Goal: Task Accomplishment & Management: Manage account settings

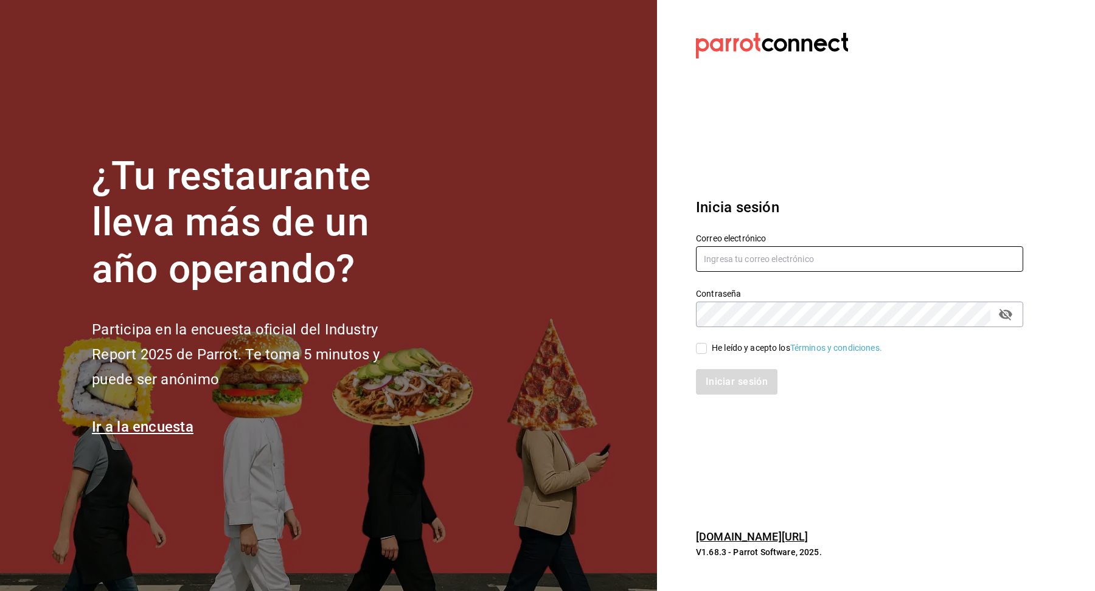
click at [738, 263] on input "text" at bounding box center [859, 259] width 327 height 26
type input "s"
type input "[EMAIL_ADDRESS][DOMAIN_NAME]"
click at [732, 351] on div "He leído y acepto los Términos y condiciones." at bounding box center [797, 348] width 170 height 13
click at [707, 351] on input "He leído y acepto los Términos y condiciones." at bounding box center [701, 348] width 11 height 11
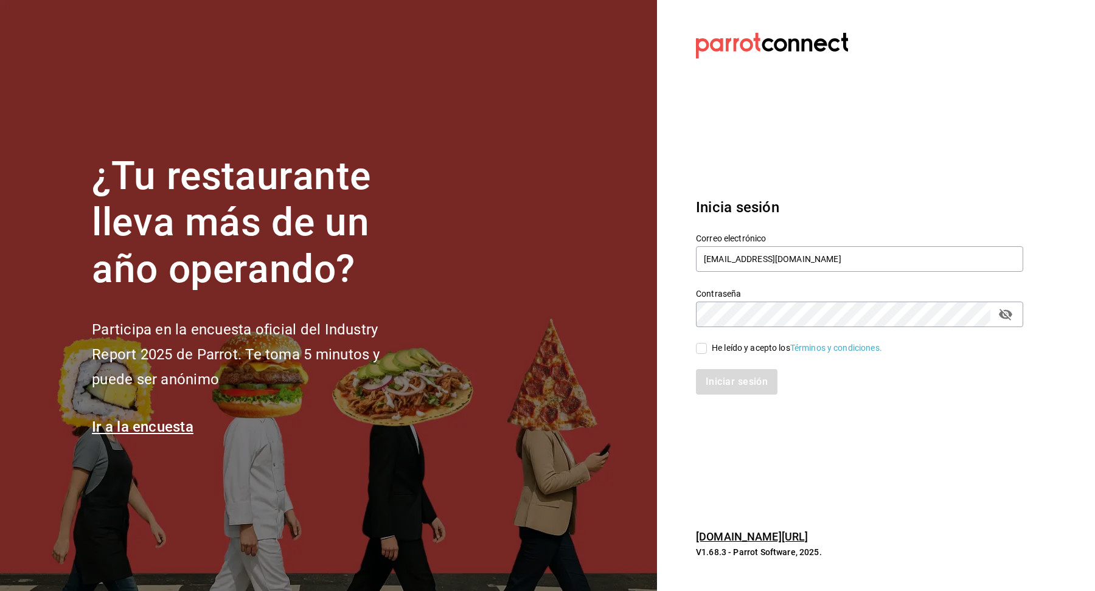
checkbox input "true"
click at [734, 386] on button "Iniciar sesión" at bounding box center [737, 382] width 83 height 26
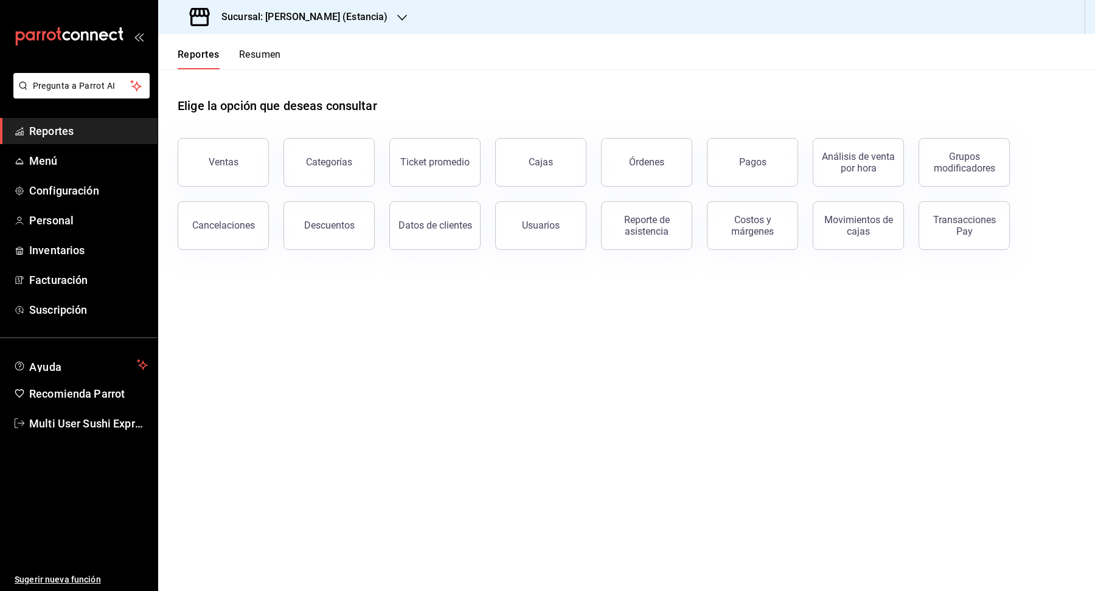
click at [354, 24] on div "Sucursal: [PERSON_NAME] (Estancia)" at bounding box center [290, 17] width 244 height 34
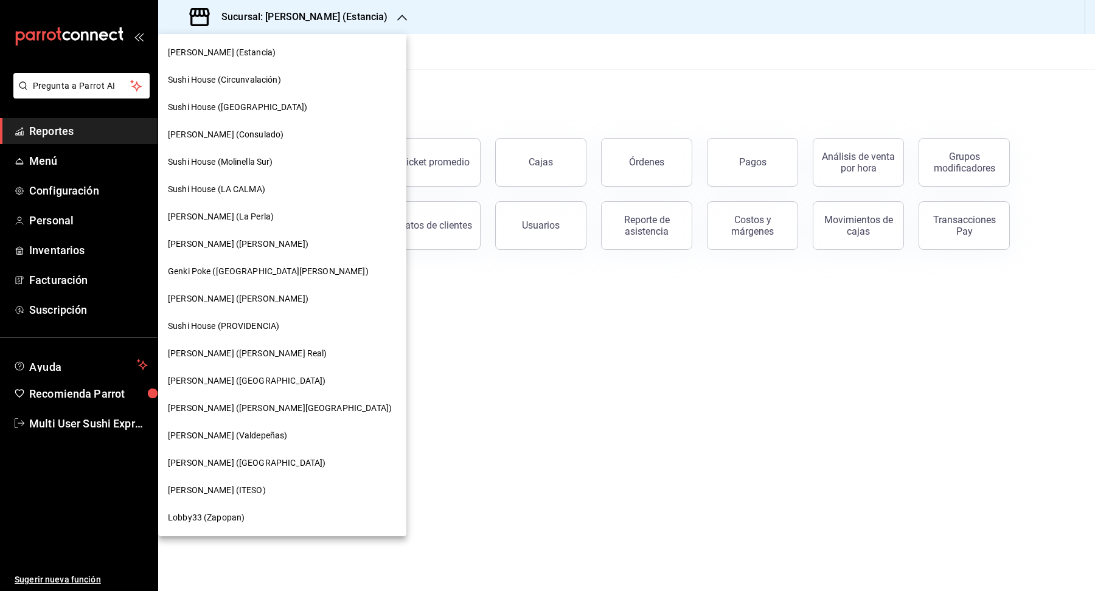
drag, startPoint x: 240, startPoint y: 420, endPoint x: 242, endPoint y: 430, distance: 9.3
click at [242, 430] on nav "Genki Poke (Estancia) [GEOGRAPHIC_DATA] (Circunvalación) [GEOGRAPHIC_DATA] ([GE…" at bounding box center [282, 285] width 248 height 503
click at [242, 431] on span "[PERSON_NAME] (Valdepeñas)" at bounding box center [227, 436] width 119 height 13
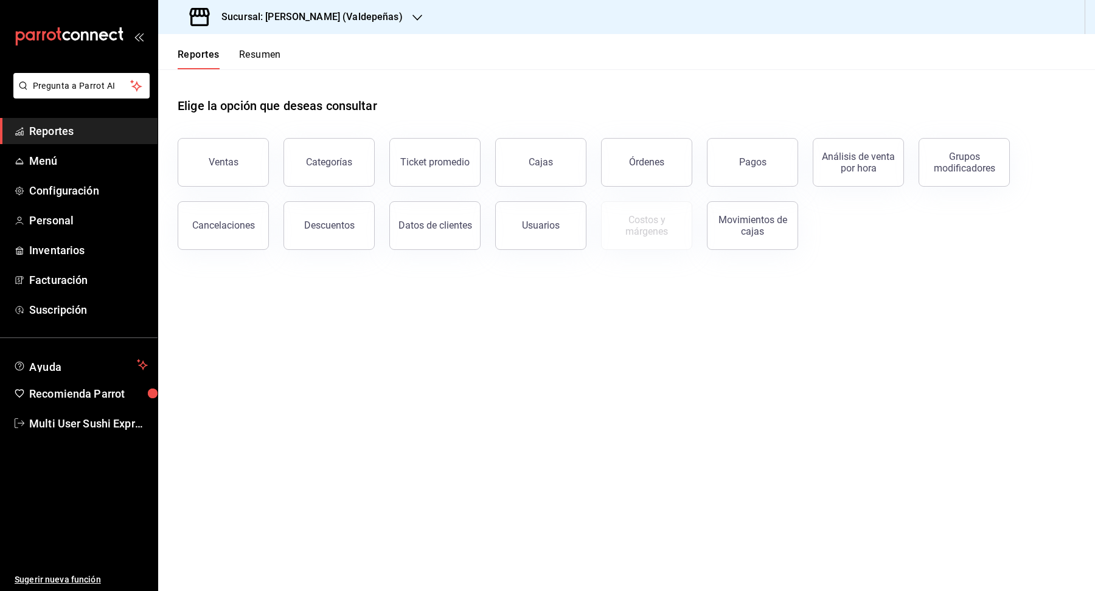
click at [75, 143] on link "Reportes" at bounding box center [79, 131] width 158 height 26
click at [75, 167] on span "Menú" at bounding box center [88, 161] width 119 height 16
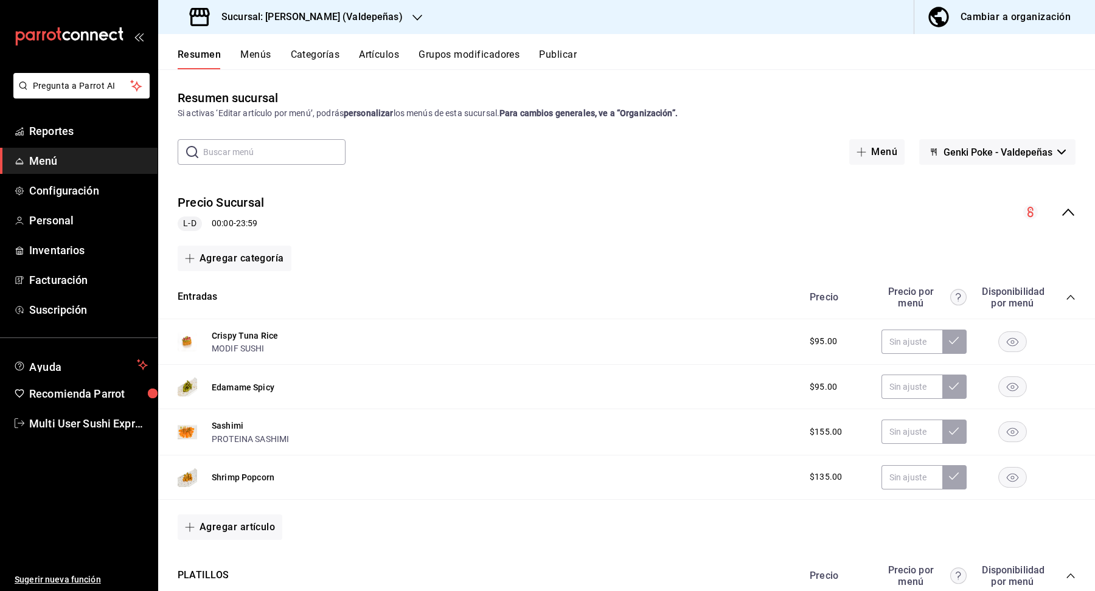
click at [1070, 209] on icon "collapse-menu-row" at bounding box center [1068, 212] width 15 height 15
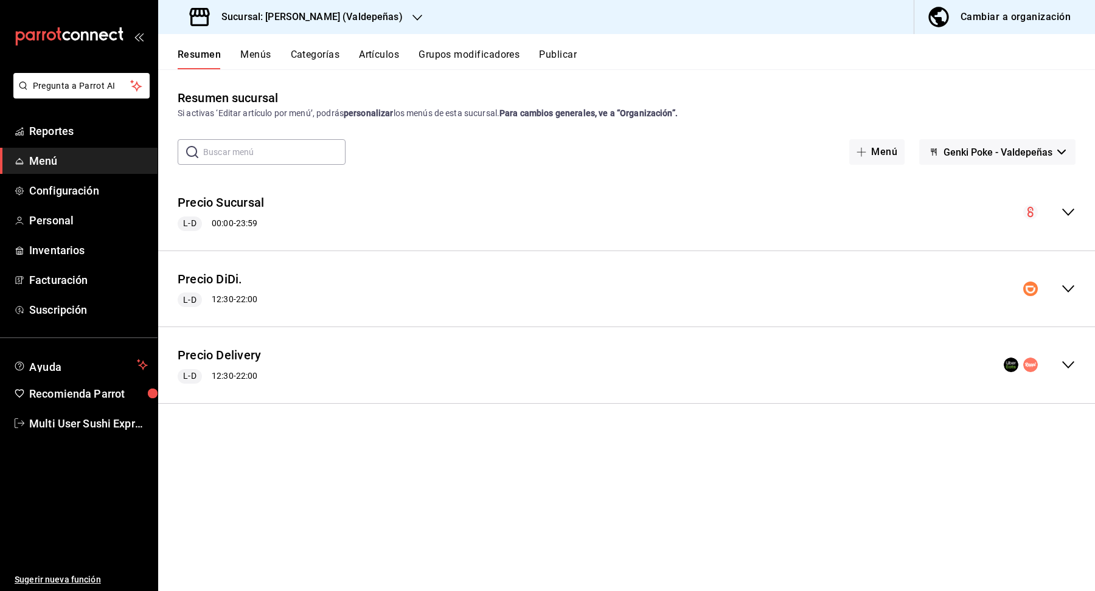
click at [1008, 17] on div "Cambiar a organización" at bounding box center [1016, 17] width 110 height 17
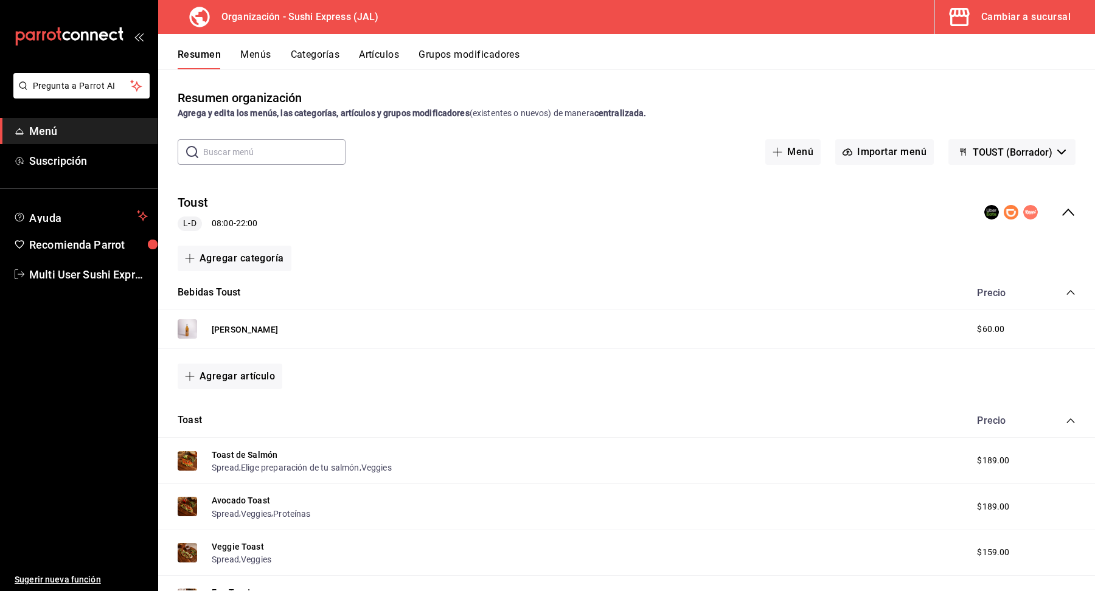
click at [990, 154] on span "TOUST (Borrador)" at bounding box center [1013, 153] width 80 height 12
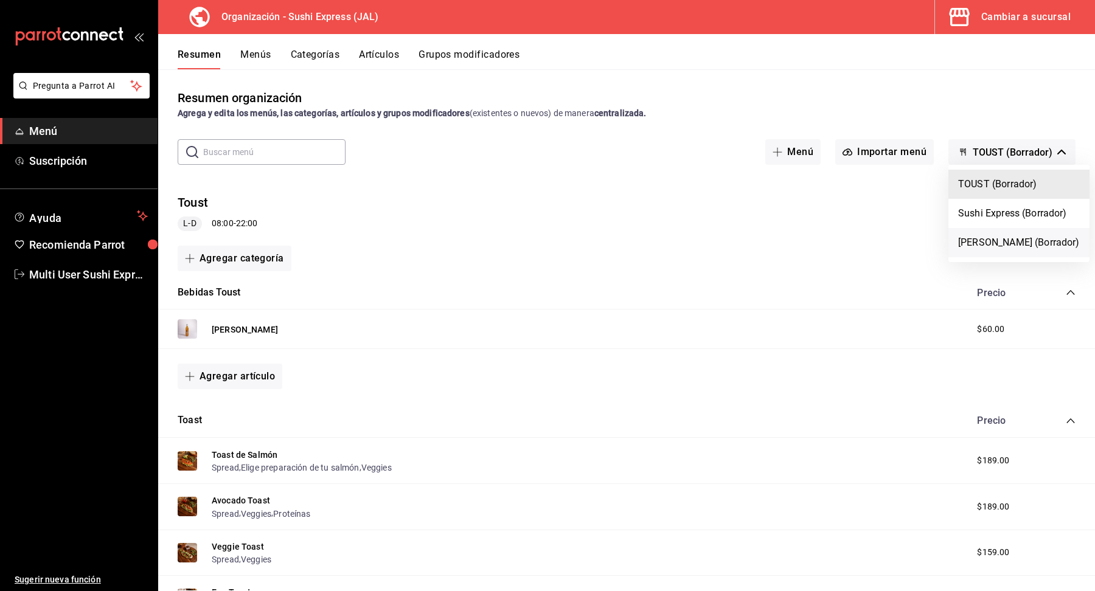
click at [1003, 245] on li "[PERSON_NAME] (Borrador)" at bounding box center [1018, 242] width 141 height 29
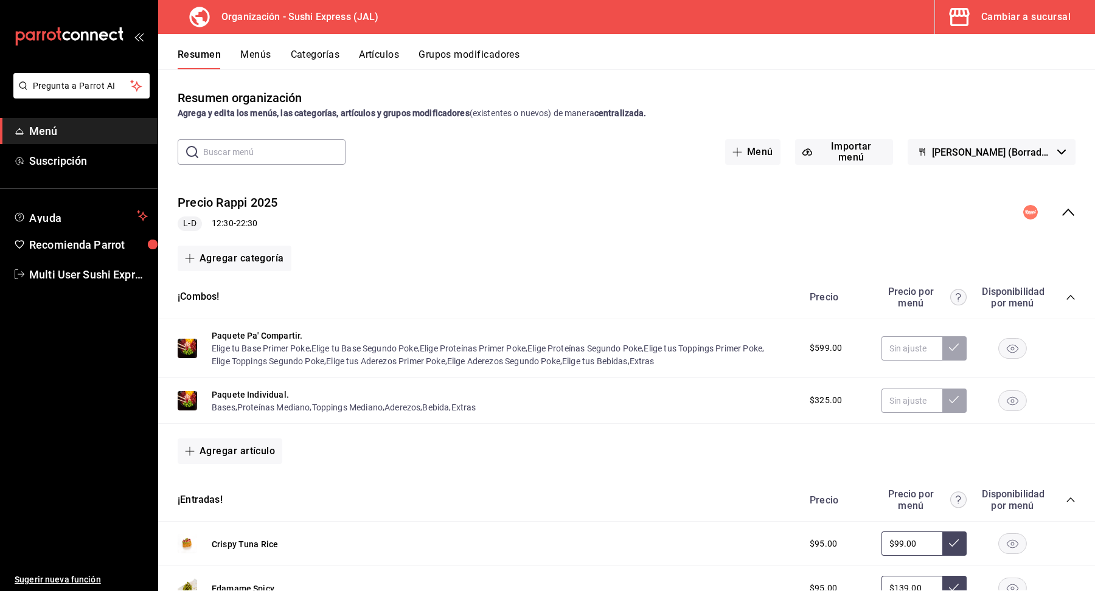
click at [1094, 202] on div "Precio Rappi 2025 L-D 12:30 - 22:30" at bounding box center [626, 212] width 937 height 57
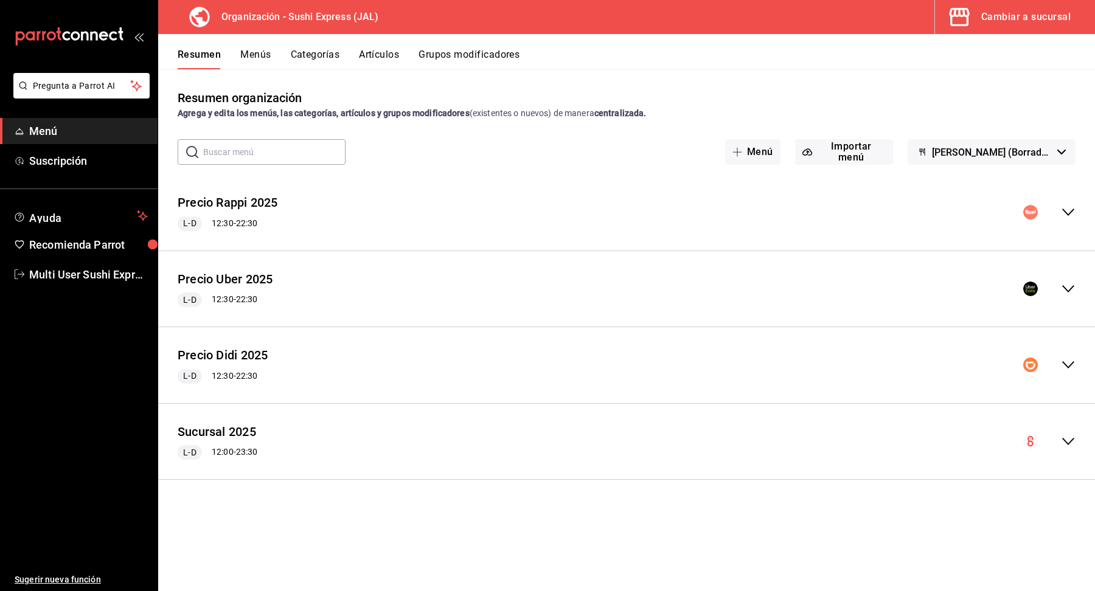
click at [1075, 211] on icon "collapse-menu-row" at bounding box center [1068, 212] width 15 height 15
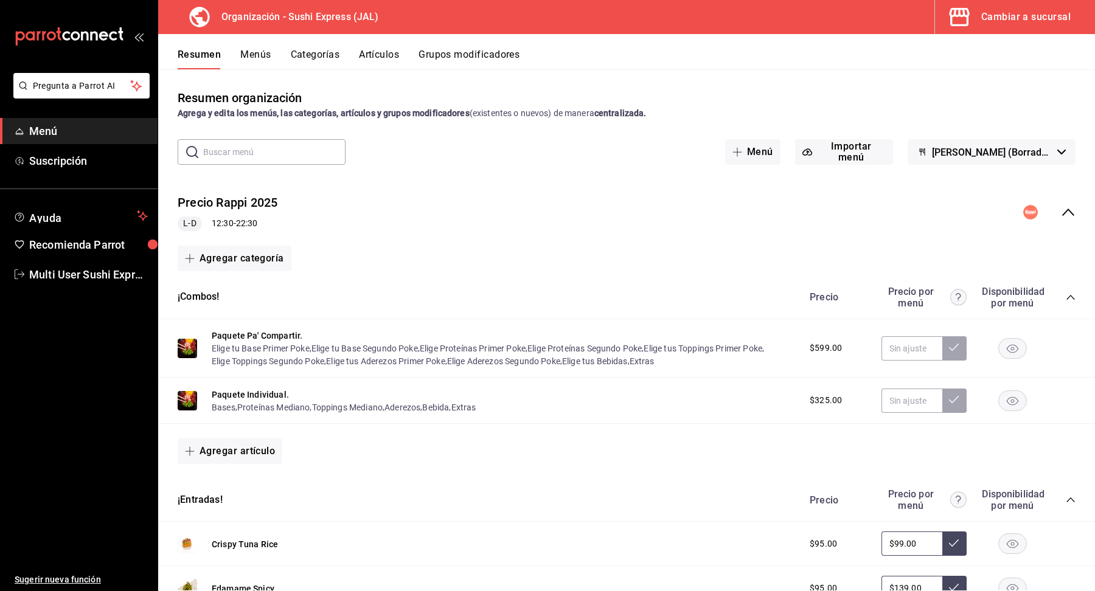
click at [1075, 211] on icon "collapse-menu-row" at bounding box center [1068, 212] width 15 height 15
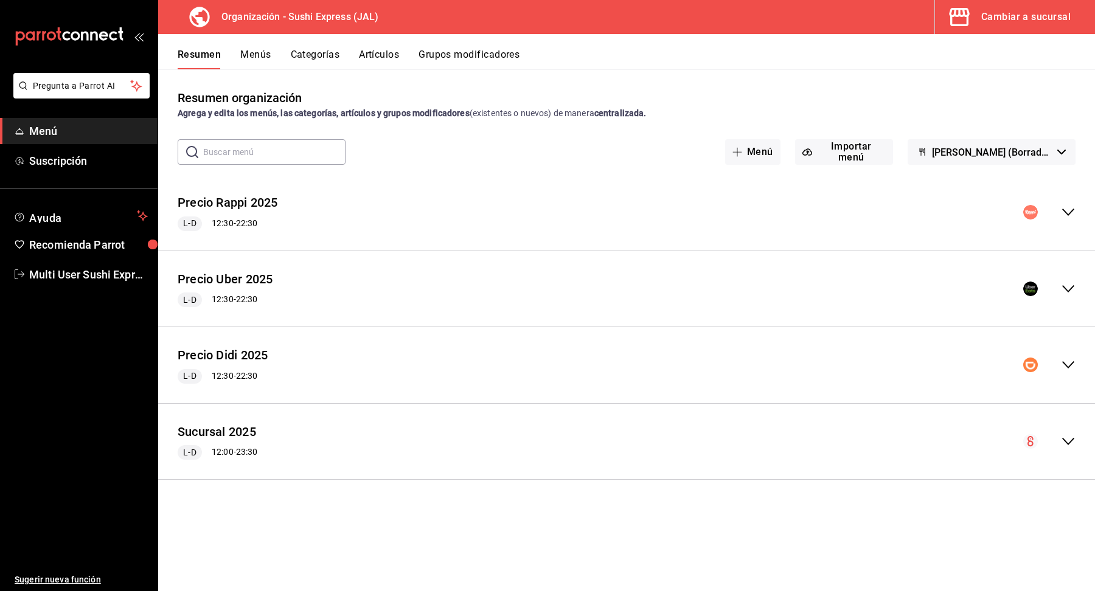
click at [1019, 9] on div "Cambiar a sucursal" at bounding box center [1025, 17] width 89 height 17
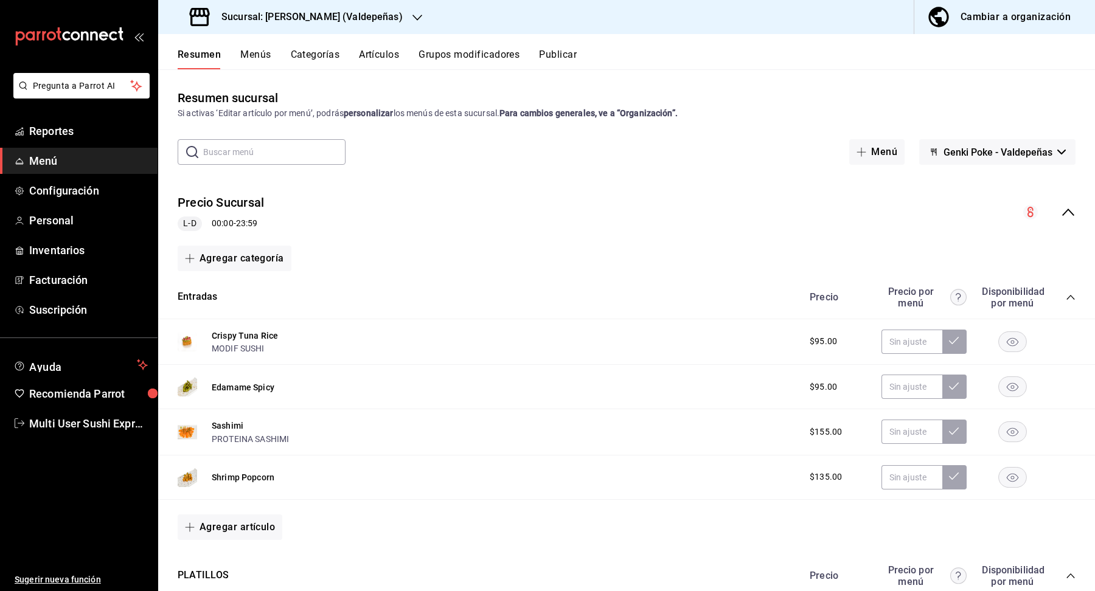
click at [995, 156] on span "Genki Poke - Valdepeñas" at bounding box center [998, 153] width 109 height 12
click at [1007, 18] on div at bounding box center [547, 295] width 1095 height 591
click at [1008, 23] on div "Cambiar a organización" at bounding box center [1016, 17] width 110 height 17
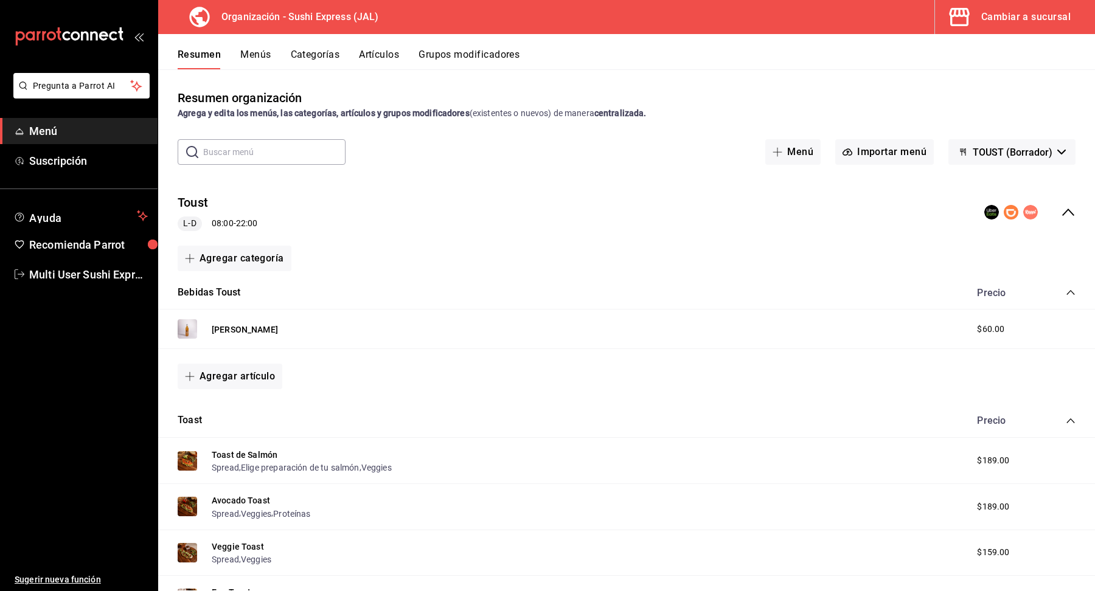
click at [1021, 160] on button "TOUST (Borrador)" at bounding box center [1011, 152] width 127 height 26
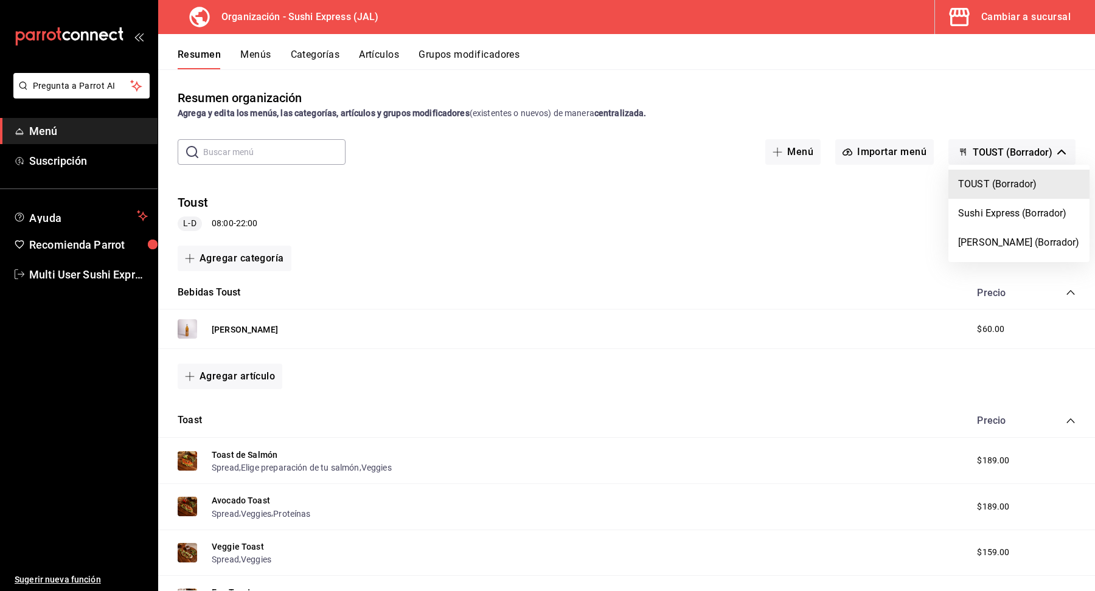
click at [1029, 117] on div at bounding box center [547, 295] width 1095 height 591
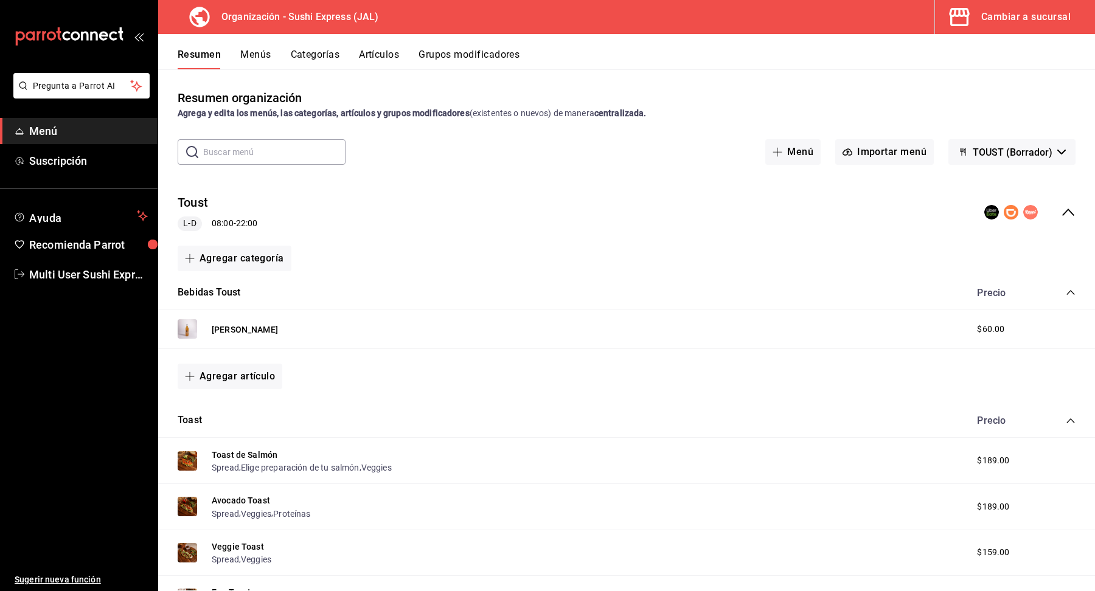
click at [1006, 148] on span "TOUST (Borrador)" at bounding box center [1013, 153] width 80 height 12
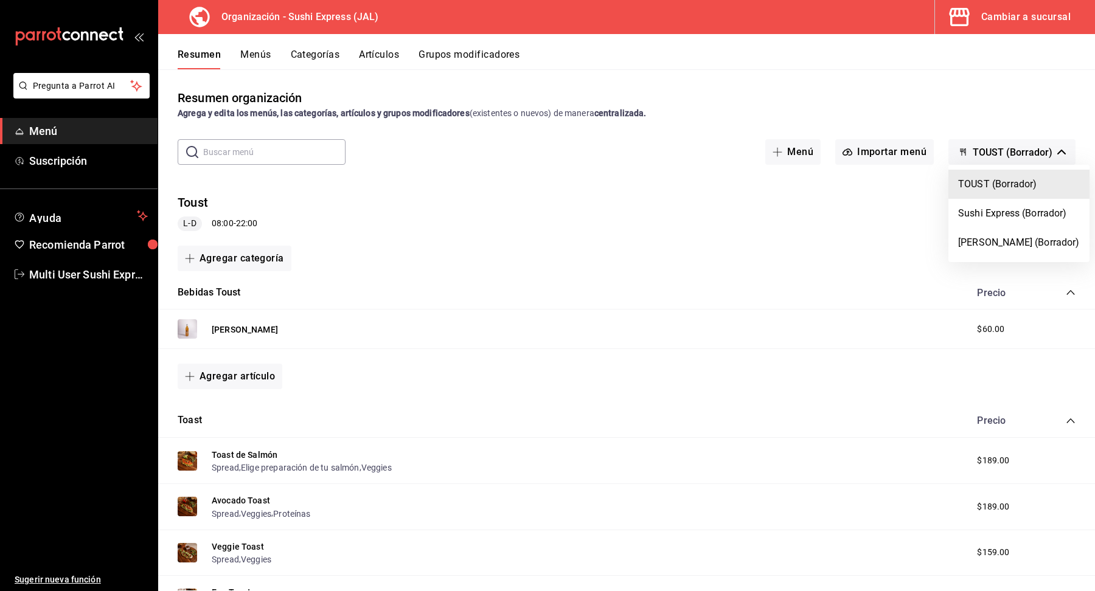
click at [1034, 27] on div at bounding box center [547, 295] width 1095 height 591
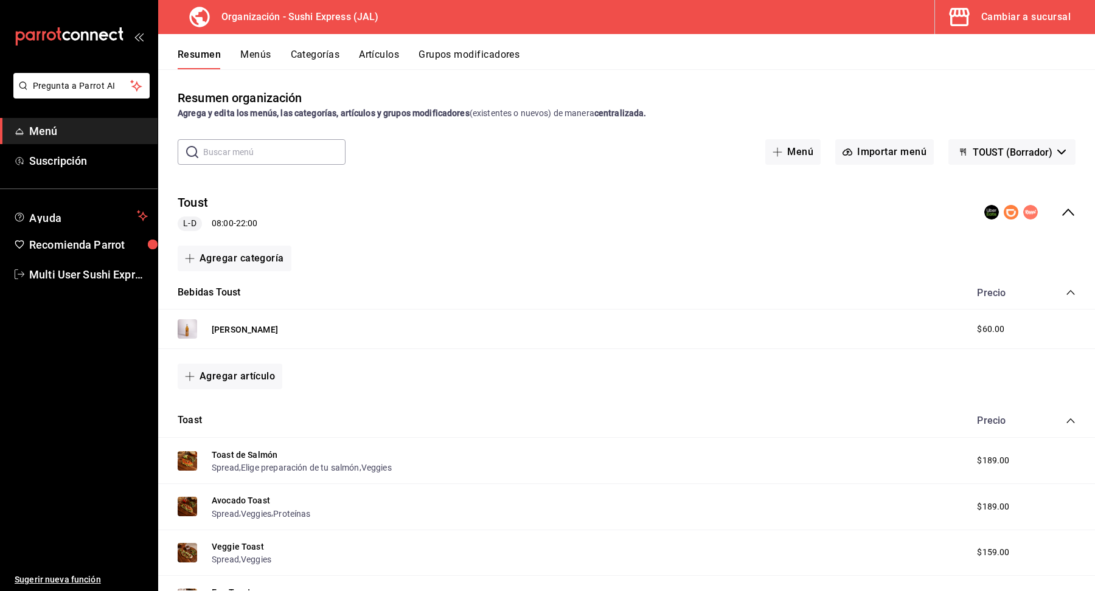
click at [1033, 25] on div "Cambiar a sucursal" at bounding box center [1025, 17] width 89 height 17
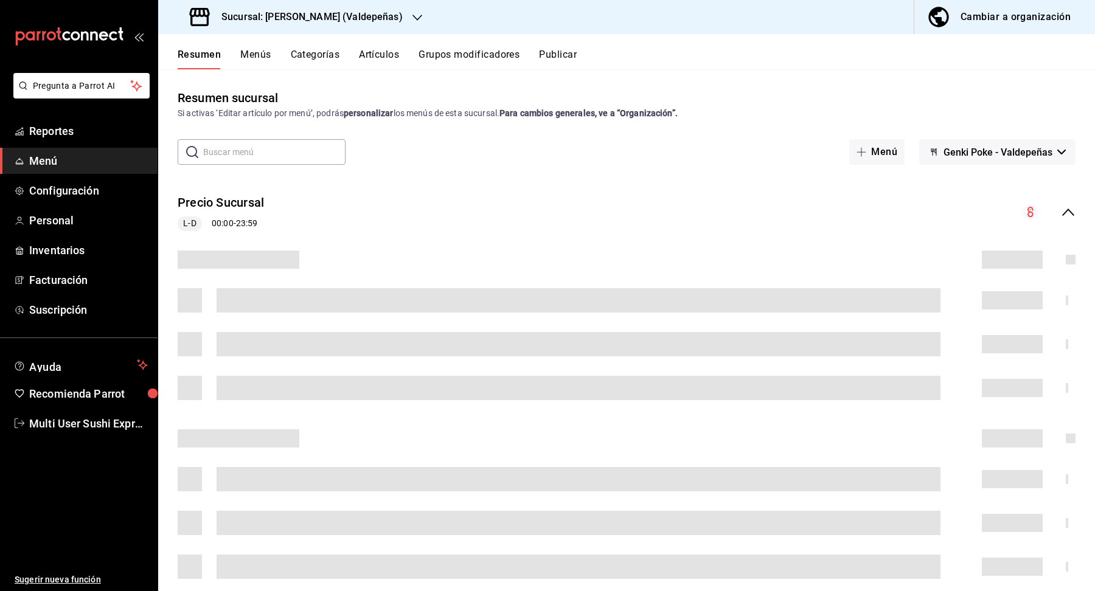
click at [1018, 155] on span "Genki Poke - Valdepeñas" at bounding box center [998, 153] width 109 height 12
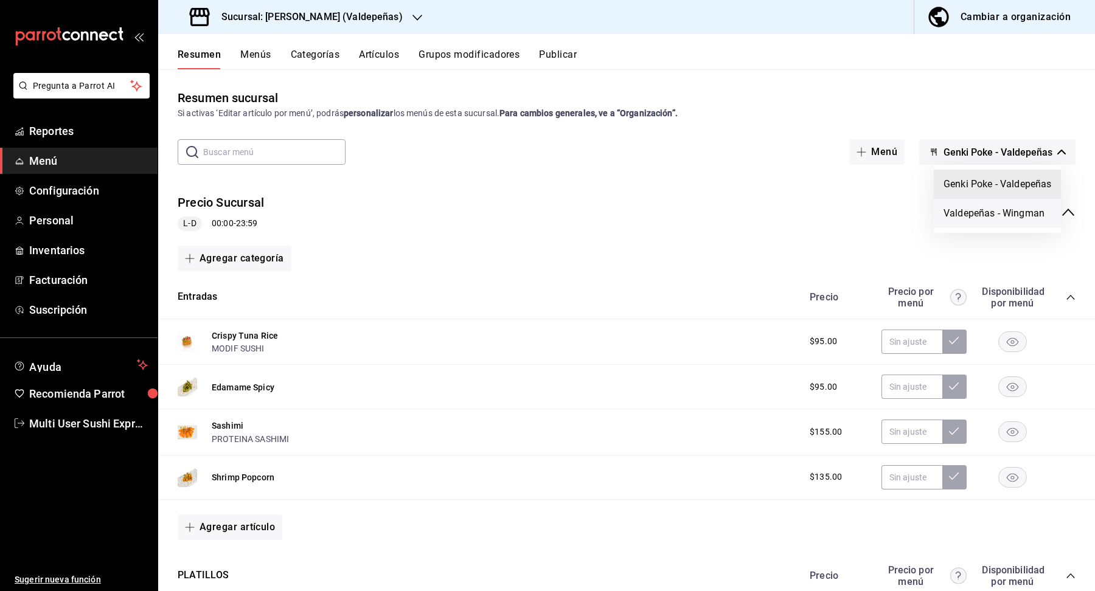
click at [1006, 214] on li "Valdepeñas - Wingman" at bounding box center [997, 213] width 127 height 29
